Goal: Navigation & Orientation: Find specific page/section

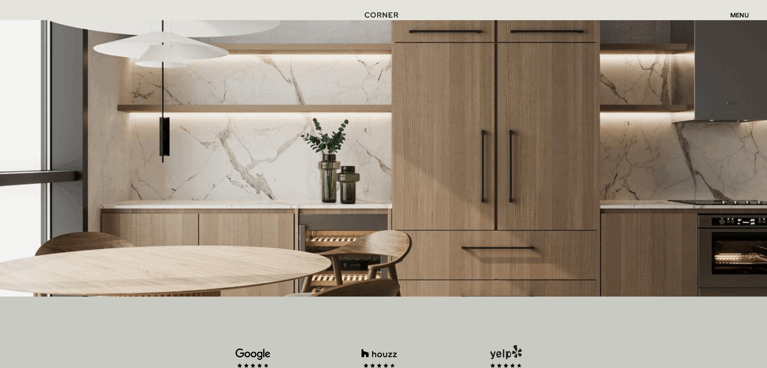
scroll to position [151, 0]
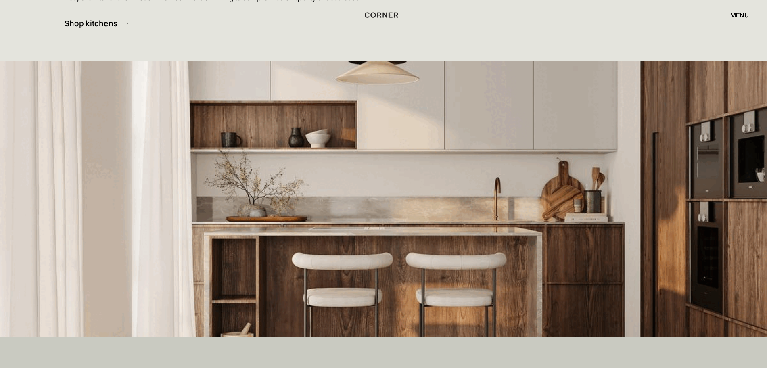
click at [741, 14] on div "menu" at bounding box center [739, 15] width 19 height 6
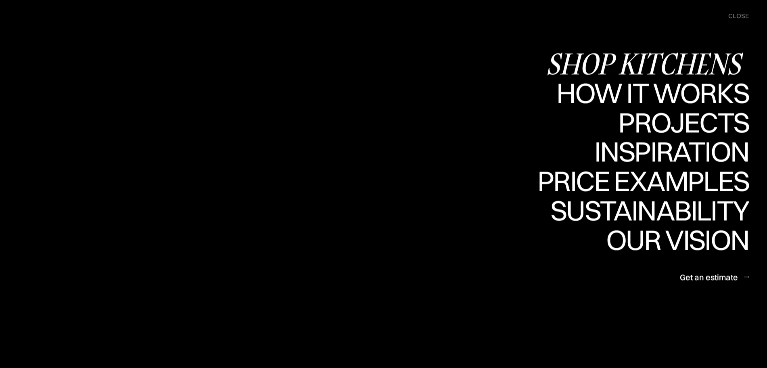
click at [0, 0] on div "Shop Kitchens" at bounding box center [0, 0] width 0 height 0
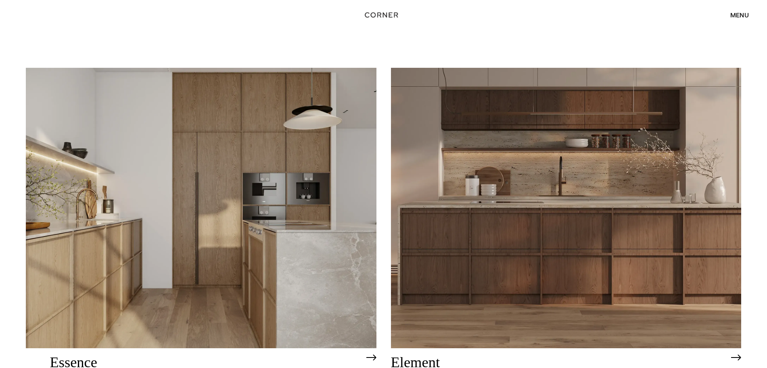
scroll to position [454, 0]
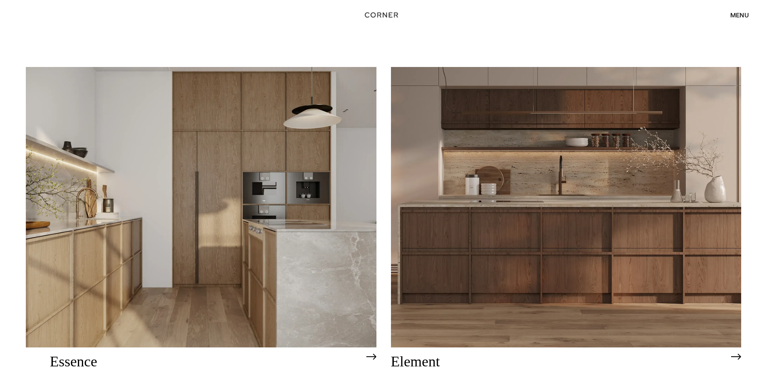
click at [515, 147] on img at bounding box center [566, 207] width 351 height 280
